Goal: Check status: Check status

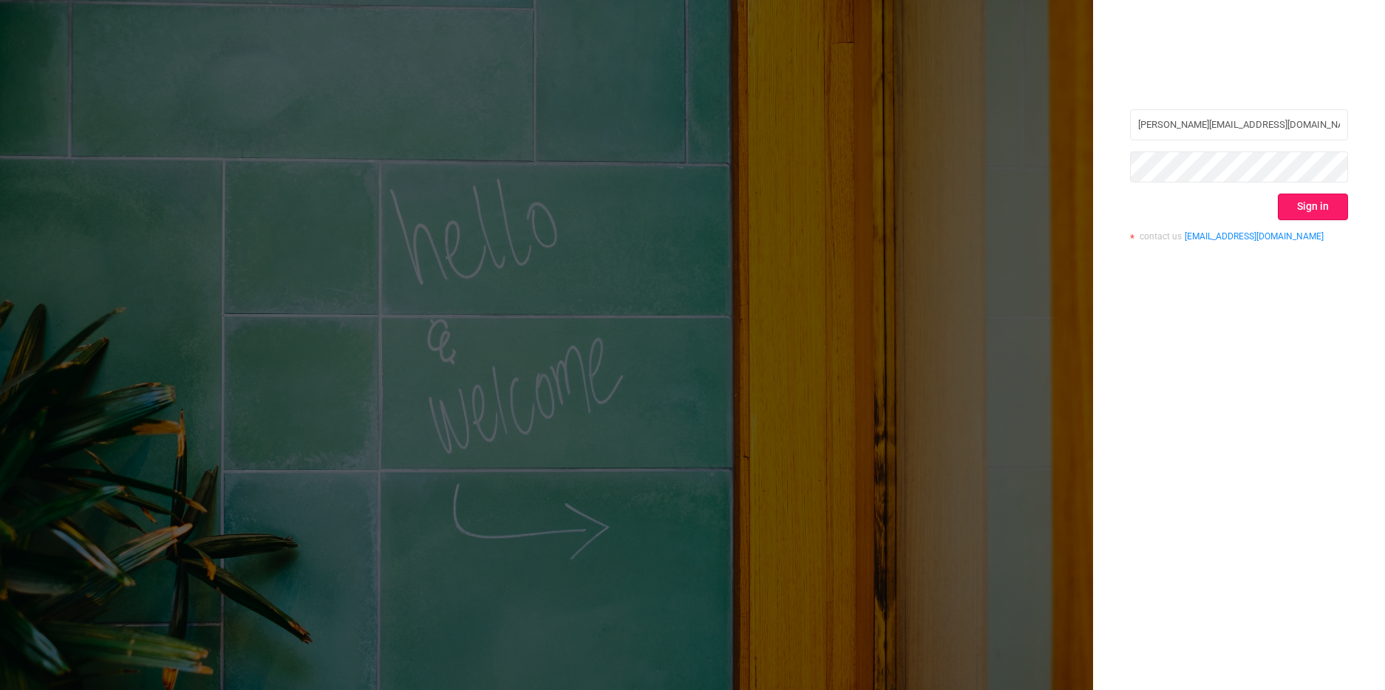
click at [1321, 206] on button "Sign in" at bounding box center [1313, 207] width 70 height 27
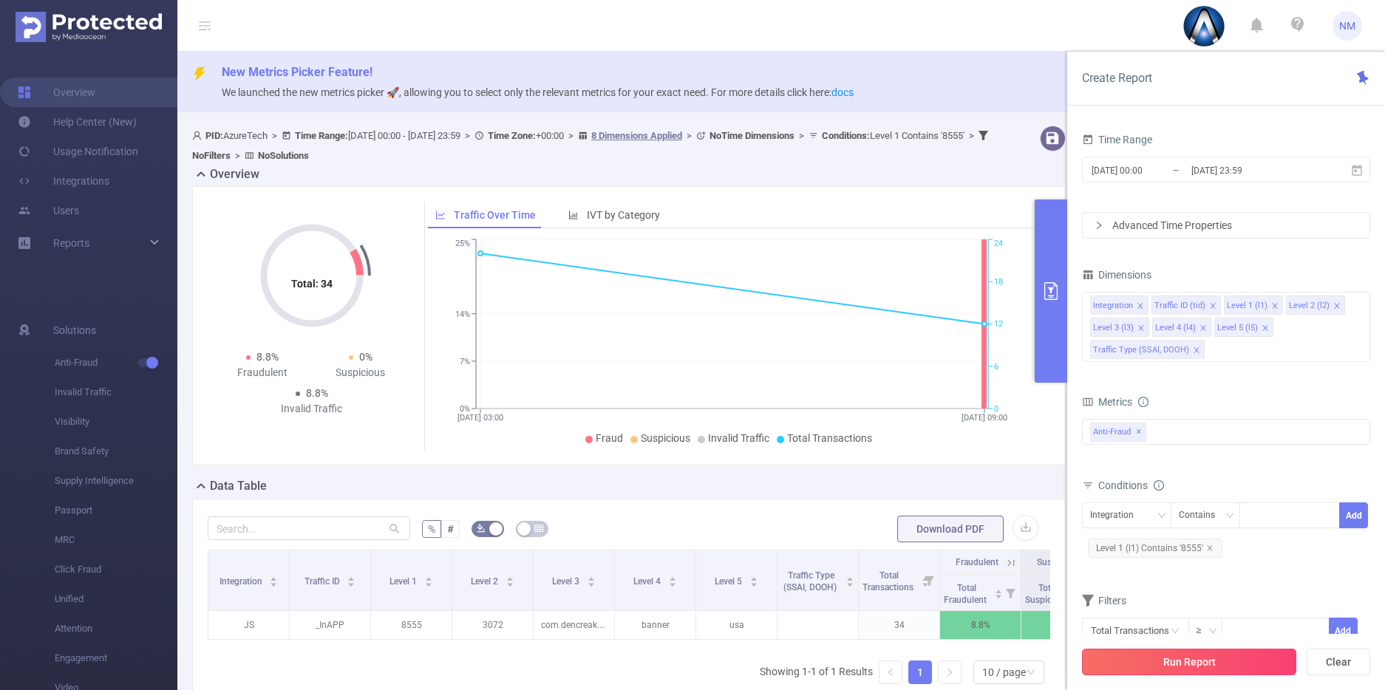
click at [1227, 663] on button "Run Report" at bounding box center [1189, 662] width 214 height 27
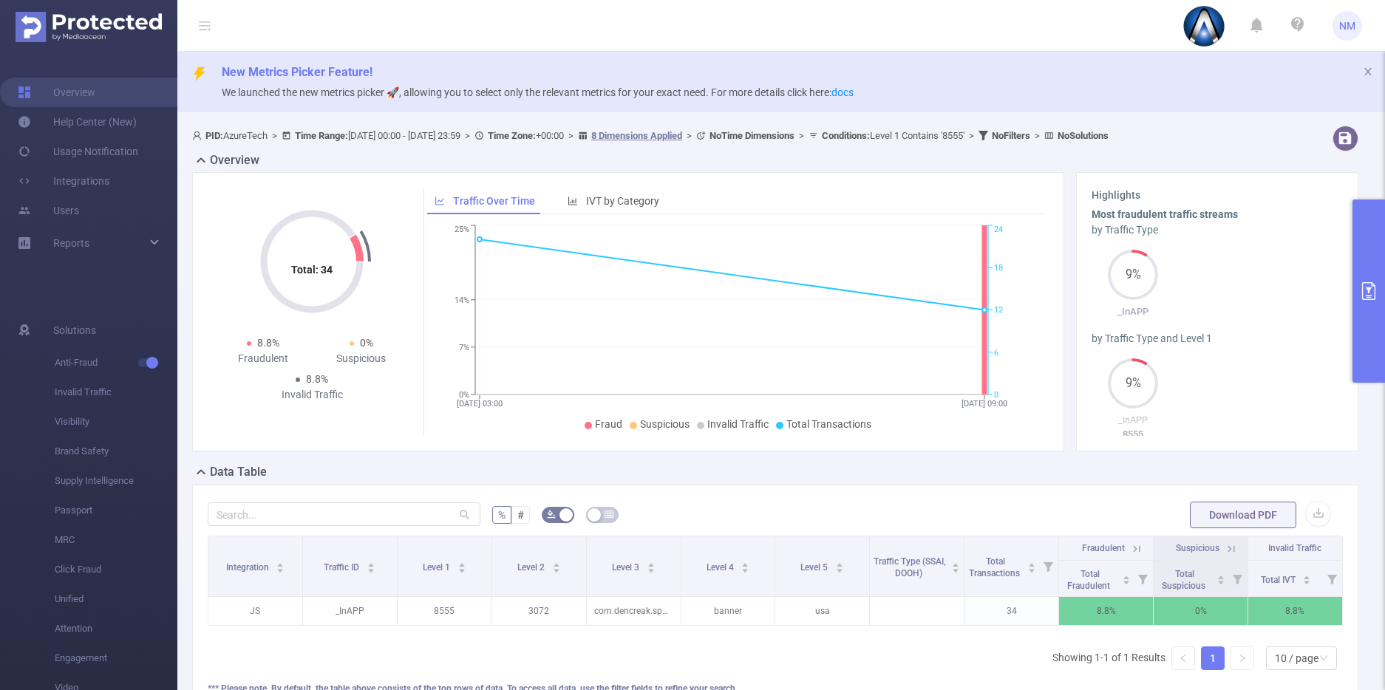
click at [1361, 348] on button "primary" at bounding box center [1369, 291] width 33 height 183
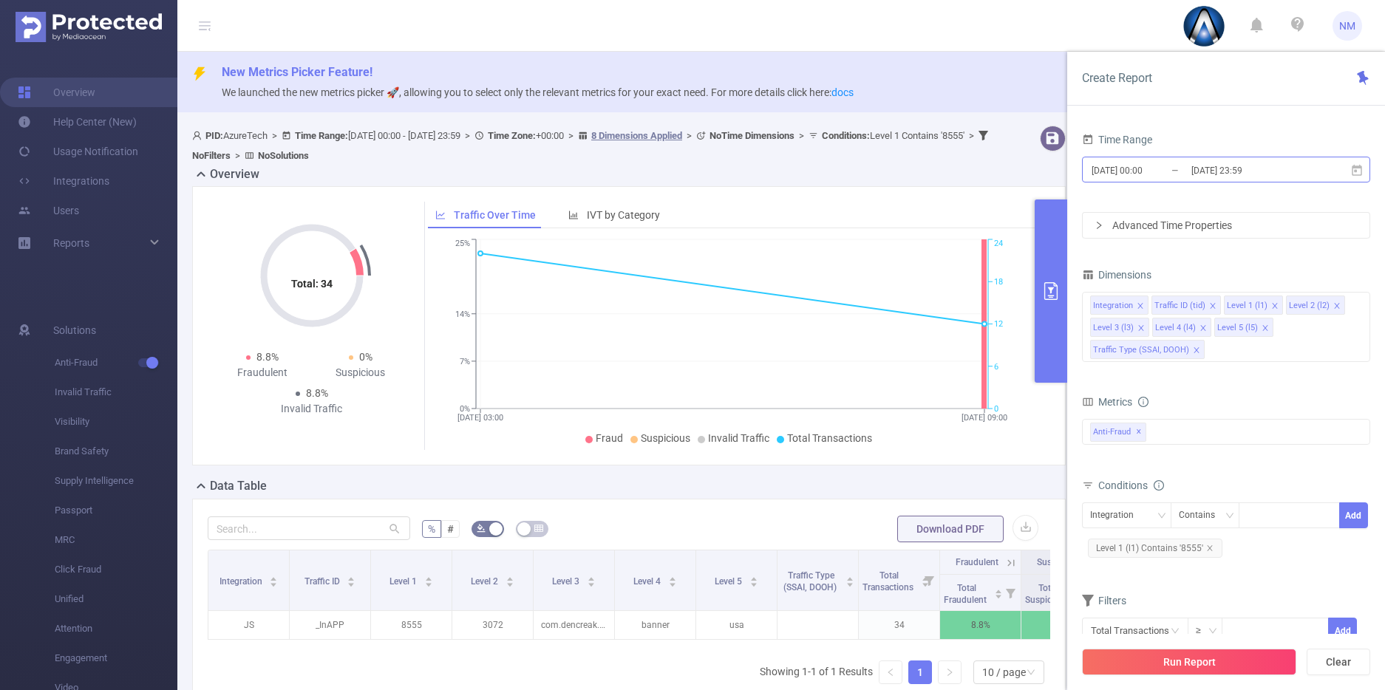
click at [1146, 169] on input "[DATE] 00:00" at bounding box center [1150, 170] width 120 height 20
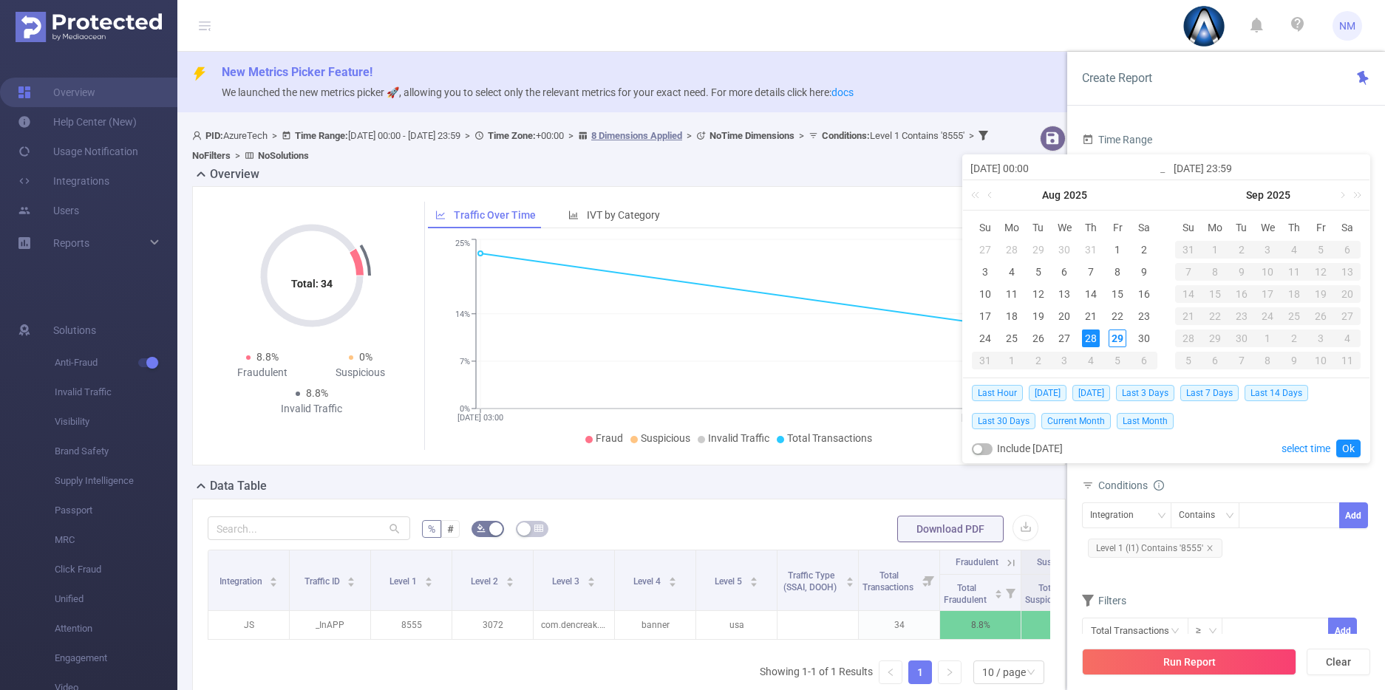
click at [1038, 169] on input "[DATE] 00:00" at bounding box center [1064, 169] width 188 height 18
type input "[DATE] 0:00"
type input "[DATE] 09:00"
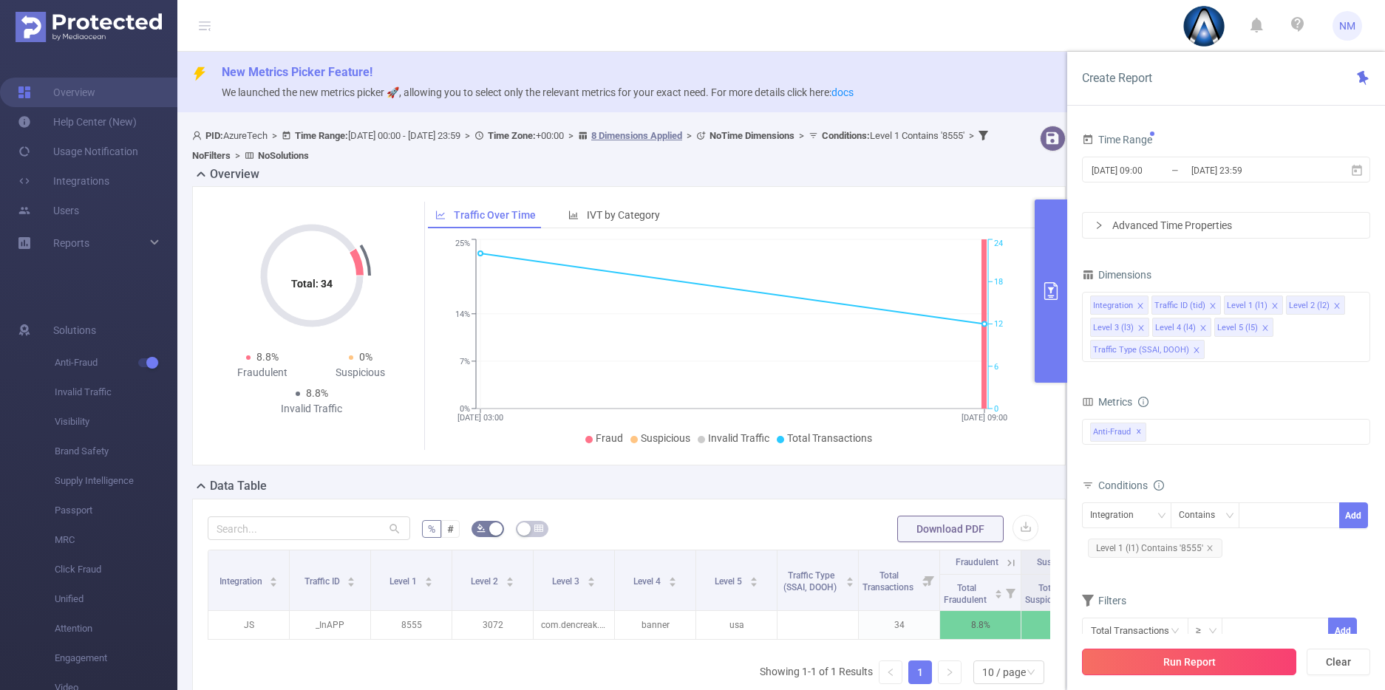
click at [1177, 664] on button "Run Report" at bounding box center [1189, 662] width 214 height 27
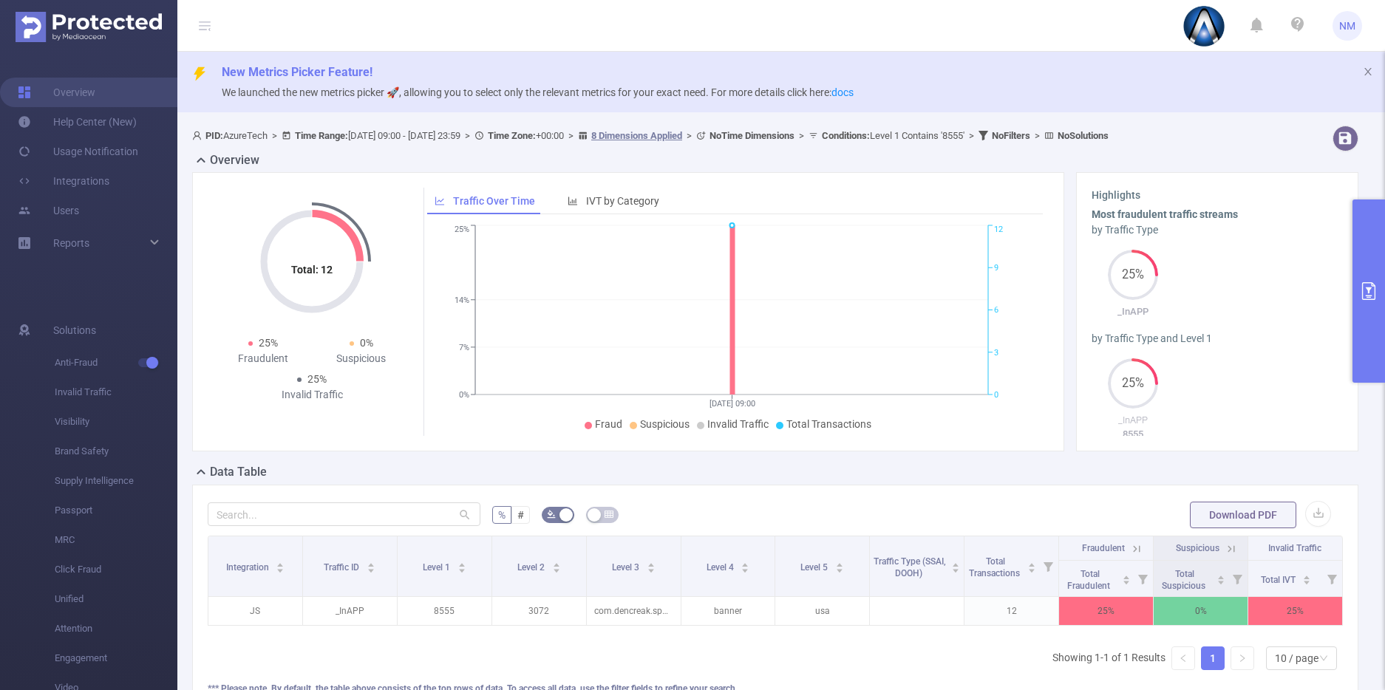
click at [1380, 347] on button "primary" at bounding box center [1369, 291] width 33 height 183
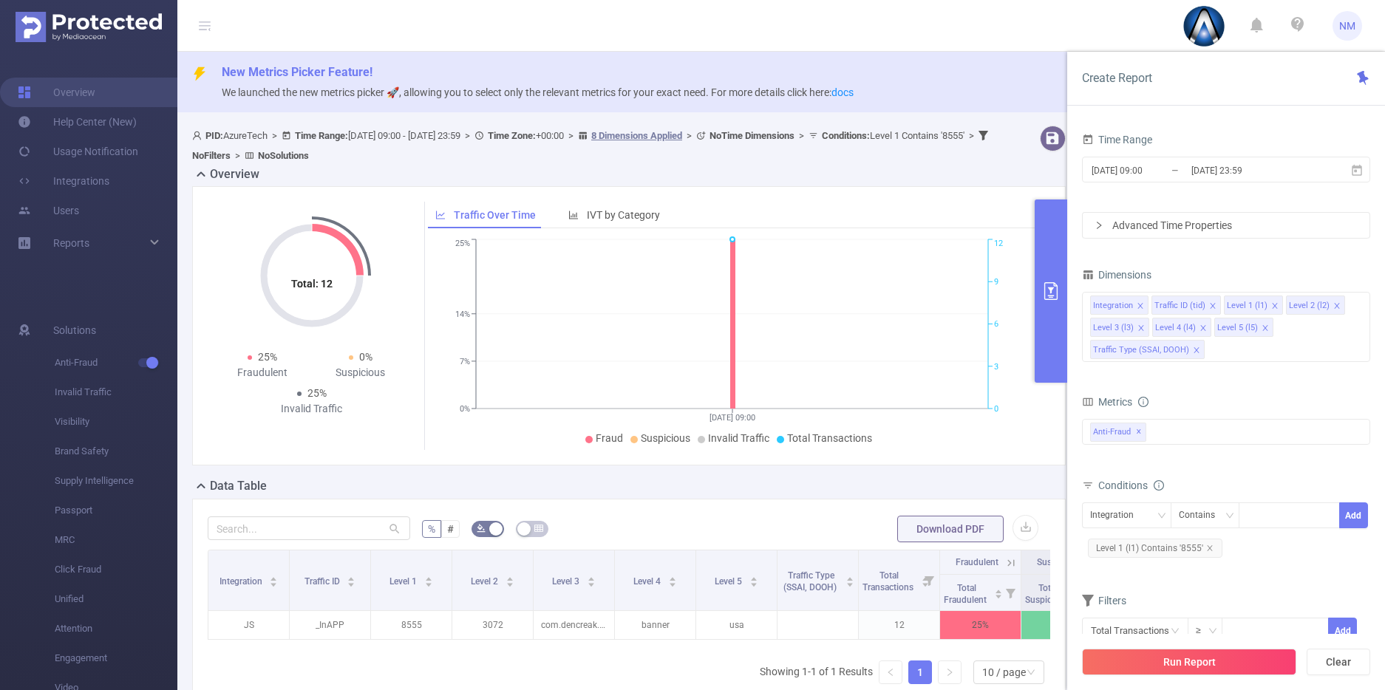
click at [973, 452] on div "Total: 12 Total: 12 25% Fraudulent 0% Suspicious 25% Invalid Traffic Traffic Ov…" at bounding box center [629, 325] width 874 height 279
click at [1046, 330] on button "primary" at bounding box center [1051, 291] width 33 height 183
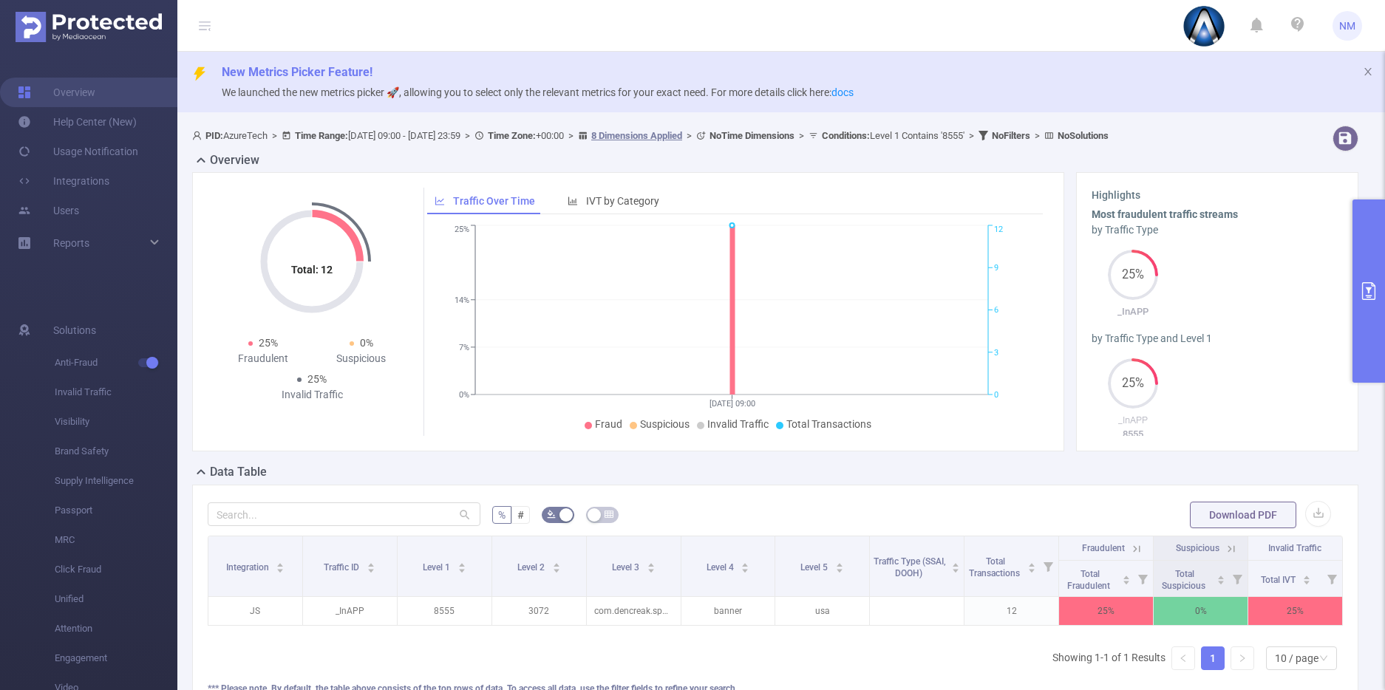
click at [1134, 548] on icon at bounding box center [1137, 548] width 7 height 7
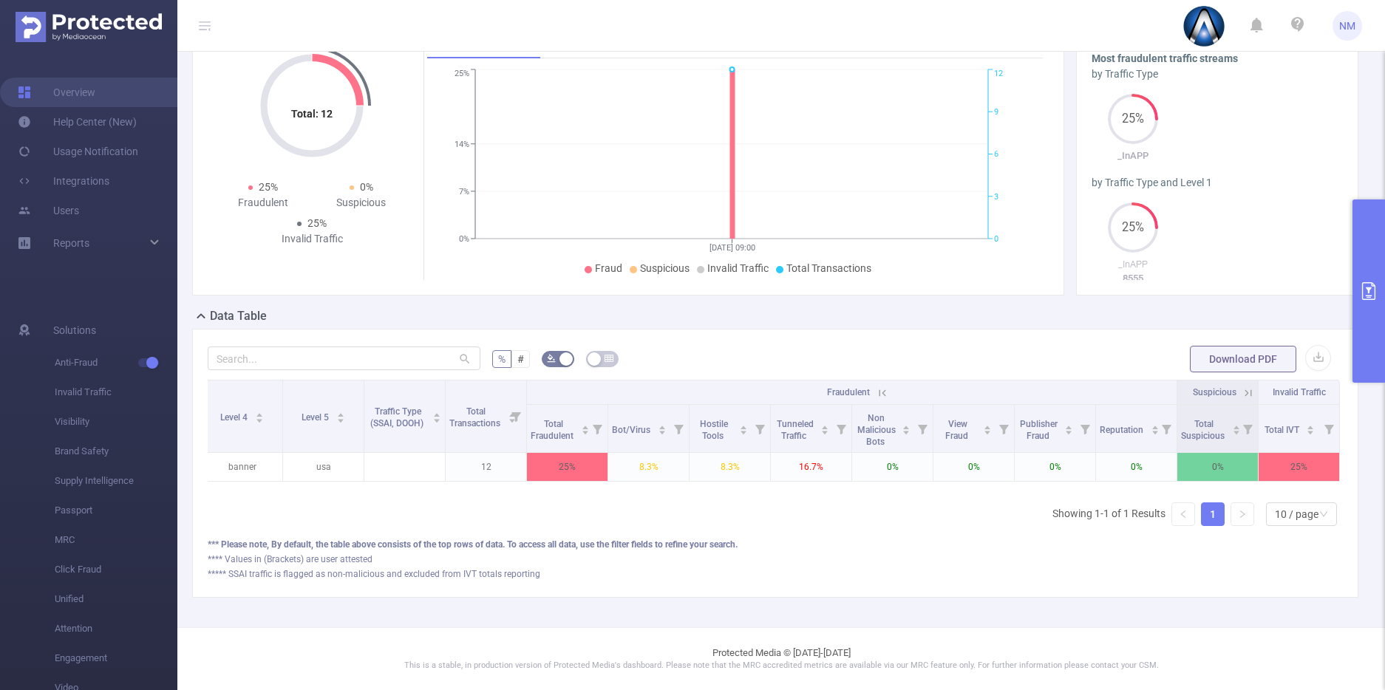
scroll to position [166, 0]
